Goal: Navigation & Orientation: Go to known website

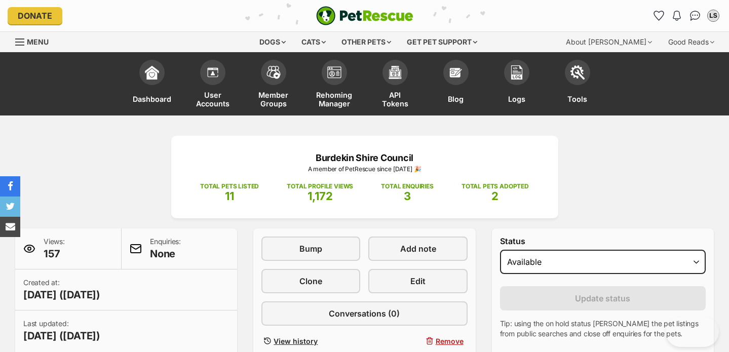
click at [370, 14] on img "PetRescue" at bounding box center [364, 15] width 97 height 19
click at [319, 11] on img "PetRescue" at bounding box center [364, 15] width 97 height 19
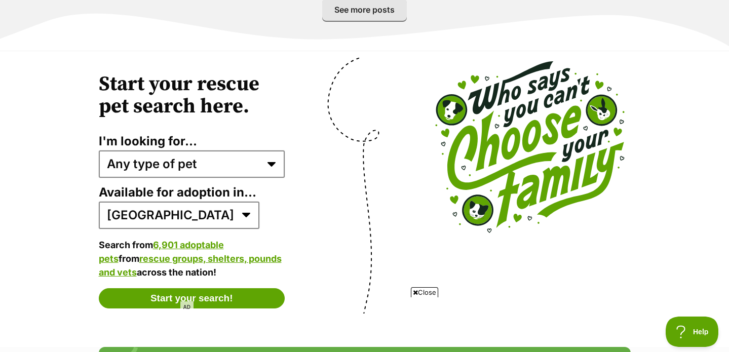
scroll to position [1913, 0]
